Goal: Use online tool/utility: Utilize a website feature to perform a specific function

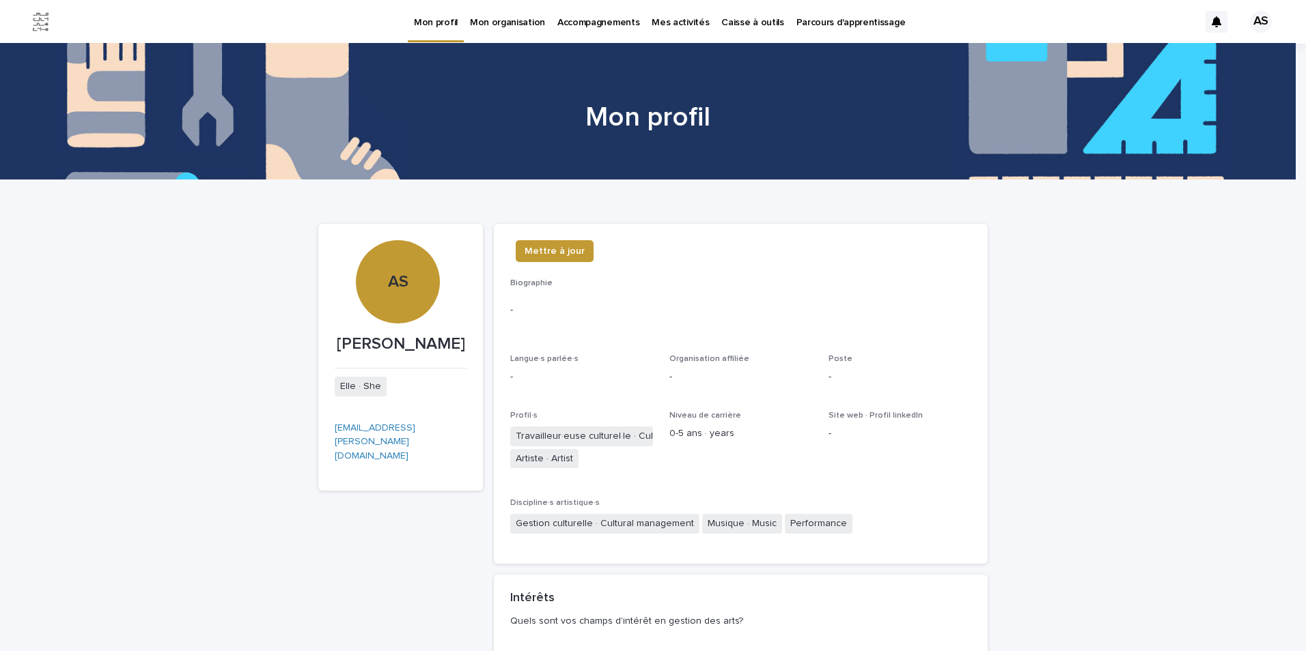
click at [728, 19] on p "Caisse à outils" at bounding box center [752, 14] width 62 height 29
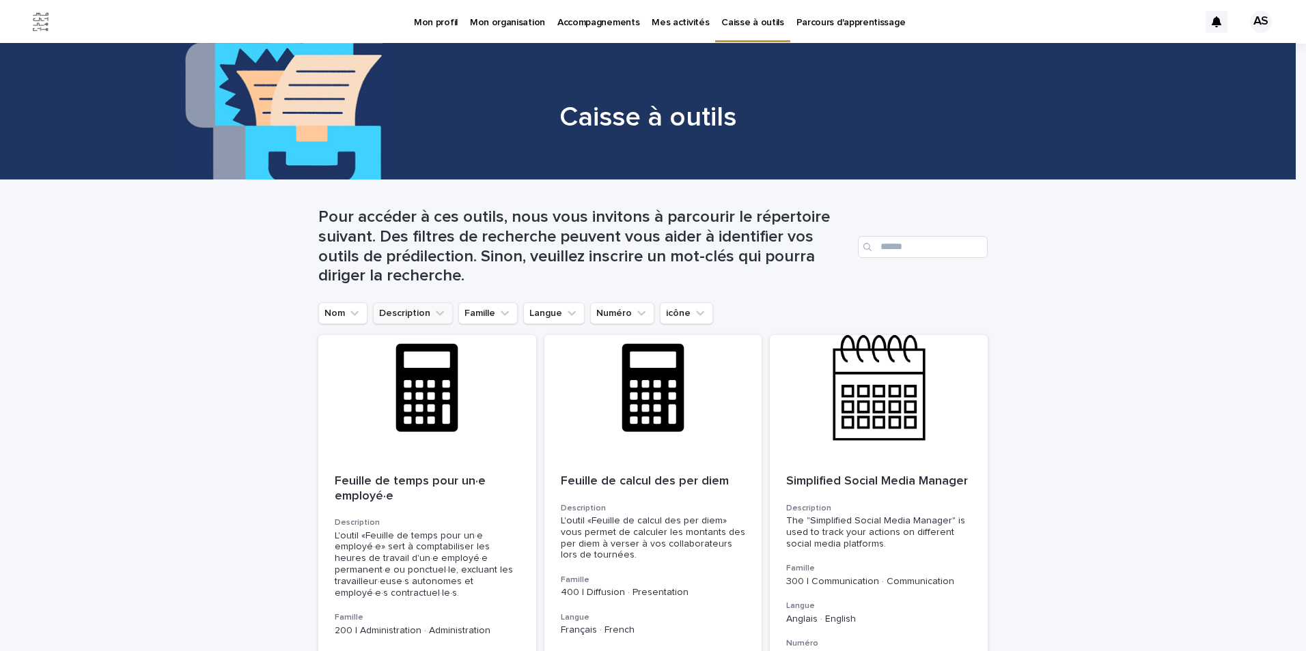
click at [415, 315] on button "Description" at bounding box center [413, 314] width 80 height 22
click at [429, 378] on input at bounding box center [465, 374] width 173 height 22
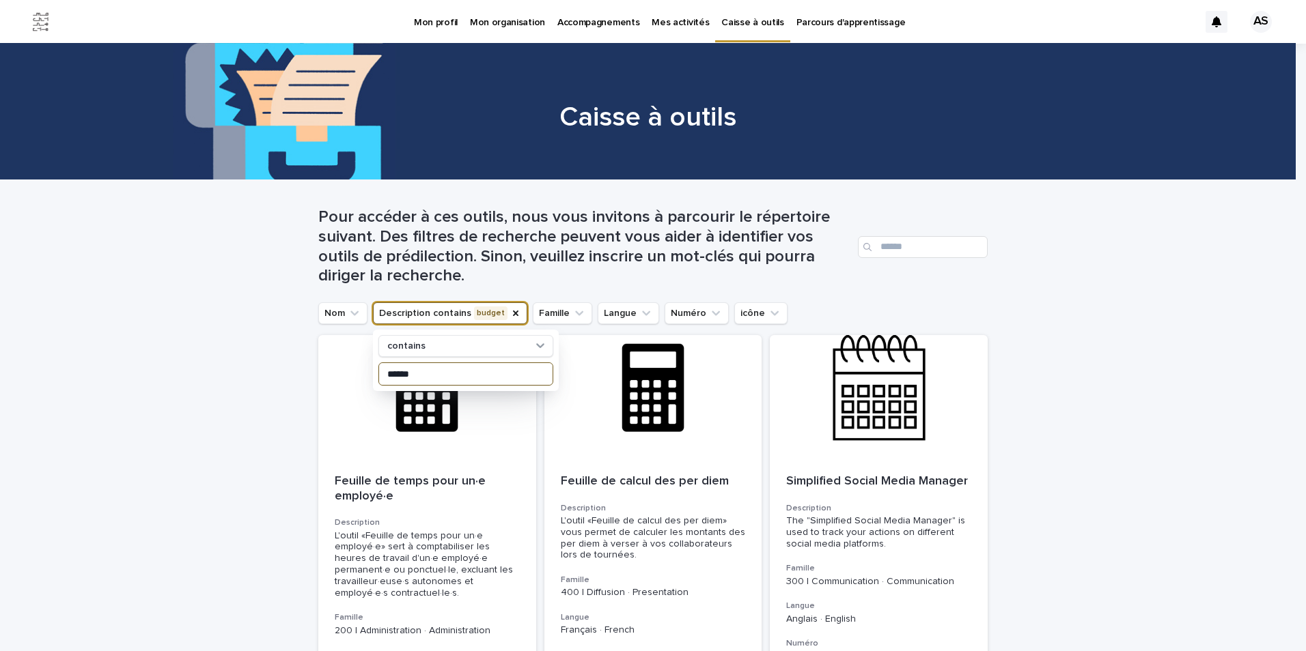
type input "******"
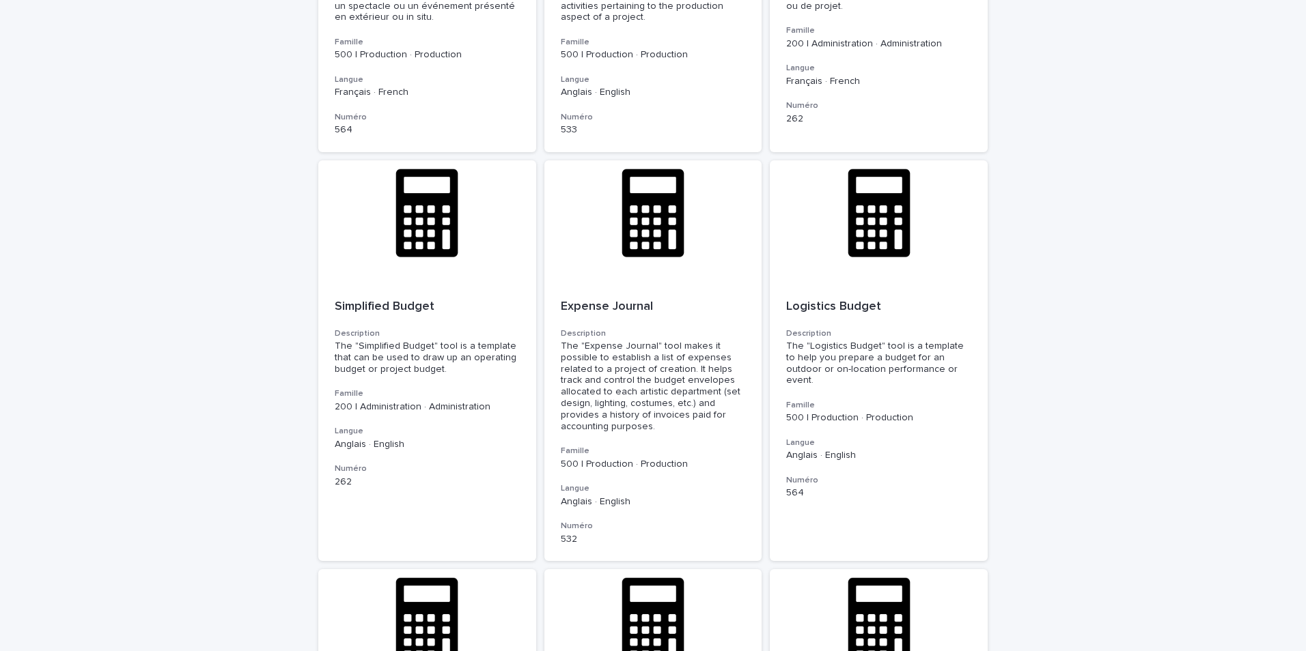
scroll to position [546, 0]
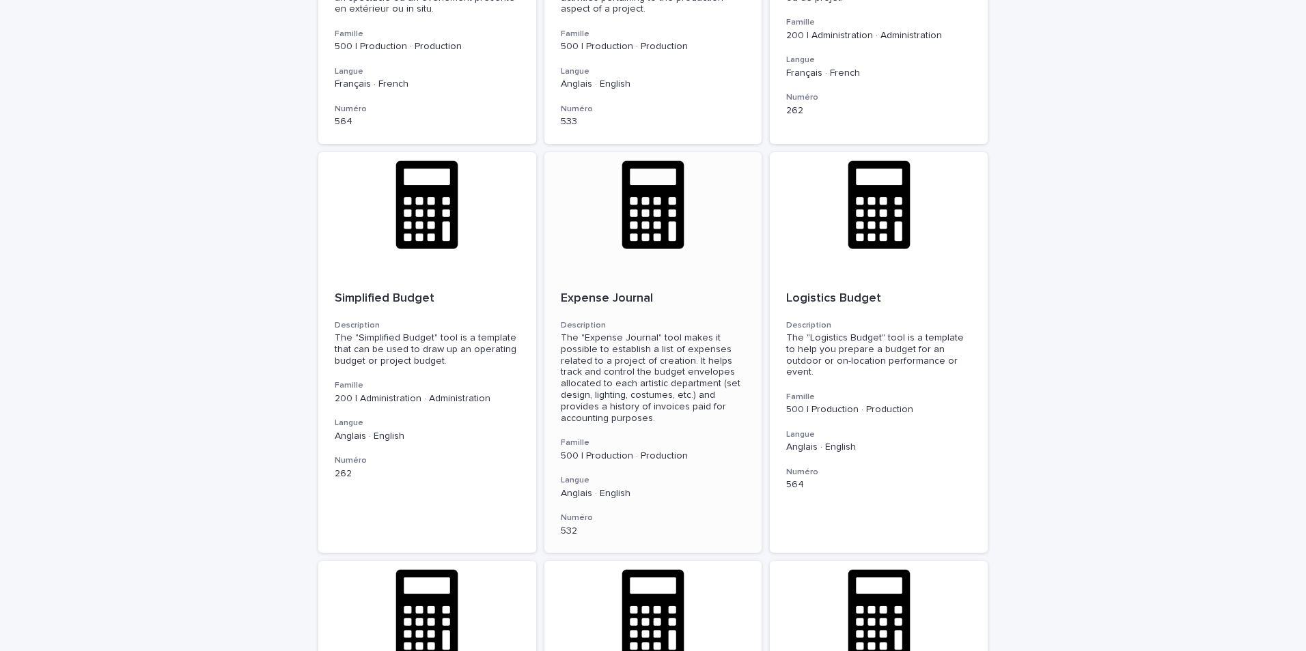
click at [660, 256] on div at bounding box center [653, 213] width 218 height 123
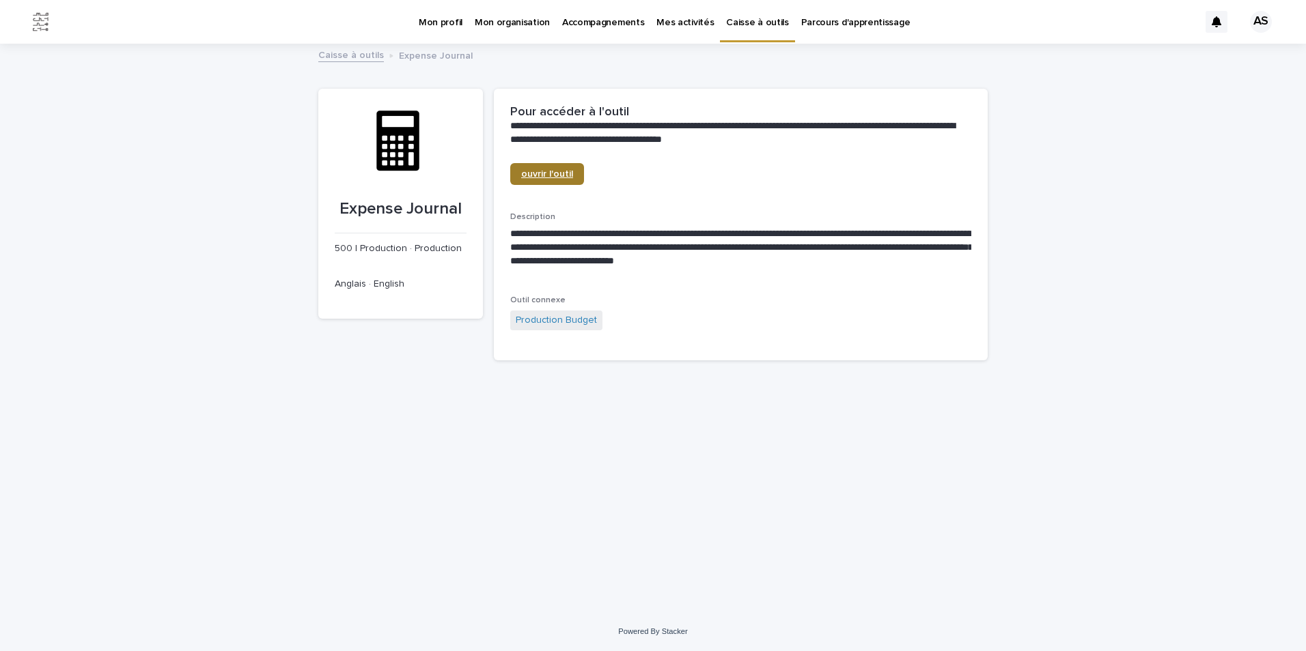
click at [544, 180] on link "ouvrir l'outil" at bounding box center [547, 174] width 74 height 22
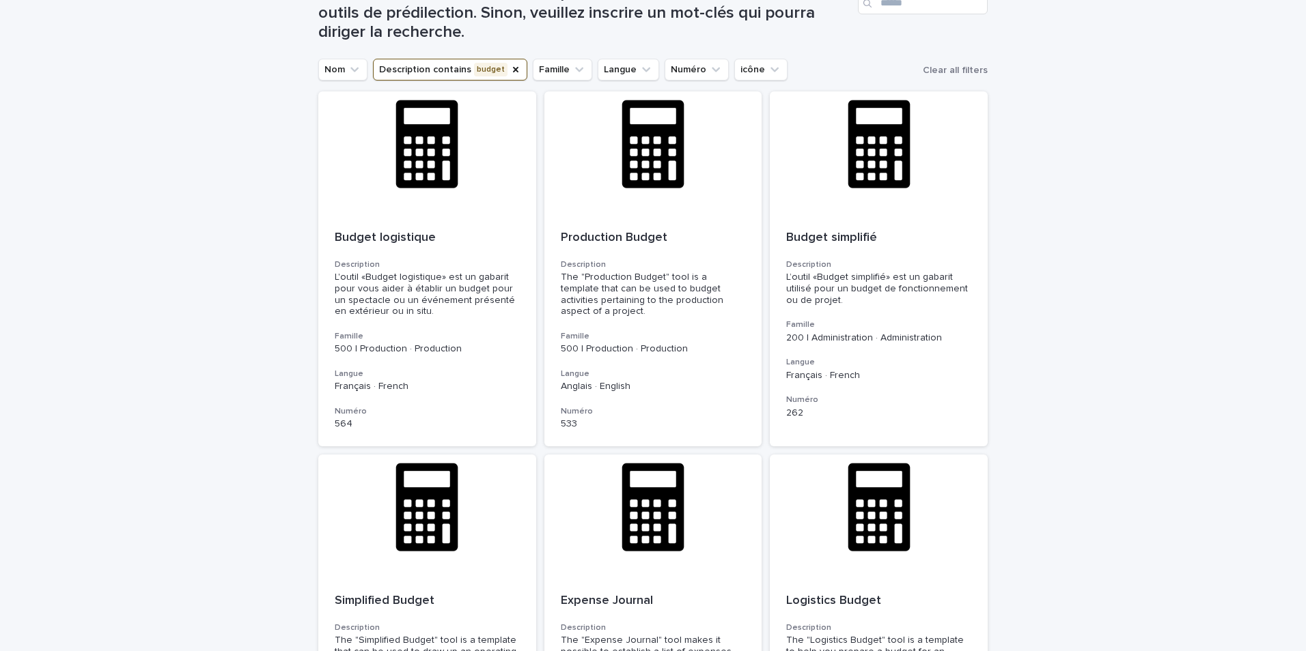
scroll to position [230, 0]
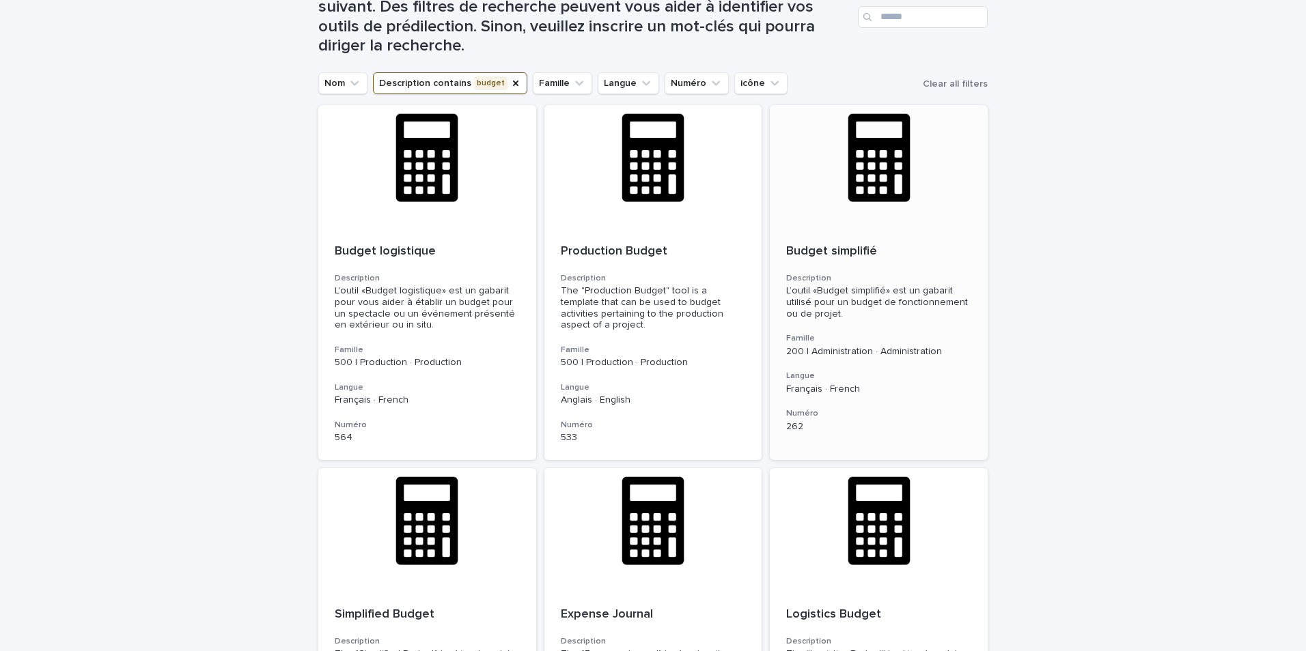
click at [859, 227] on div at bounding box center [879, 166] width 218 height 123
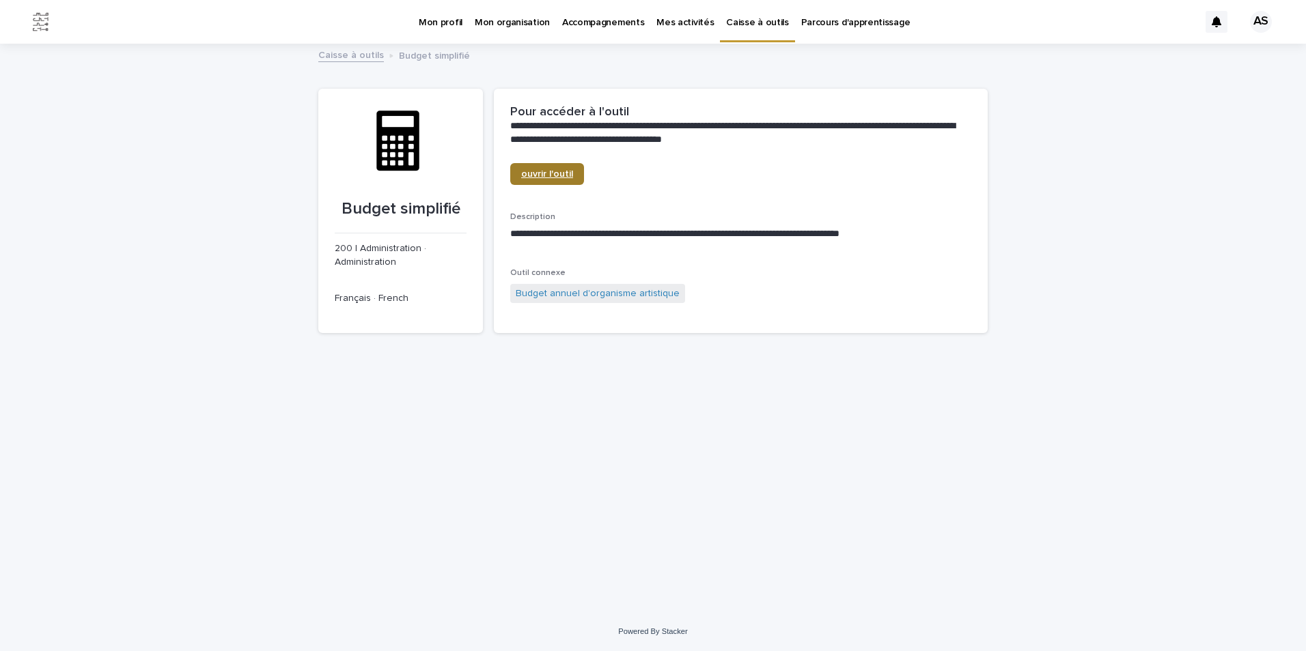
click at [560, 169] on link "ouvrir l'outil" at bounding box center [547, 174] width 74 height 22
